Goal: Browse casually

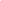
scroll to position [3797, 0]
